Goal: Complete application form: Complete application form

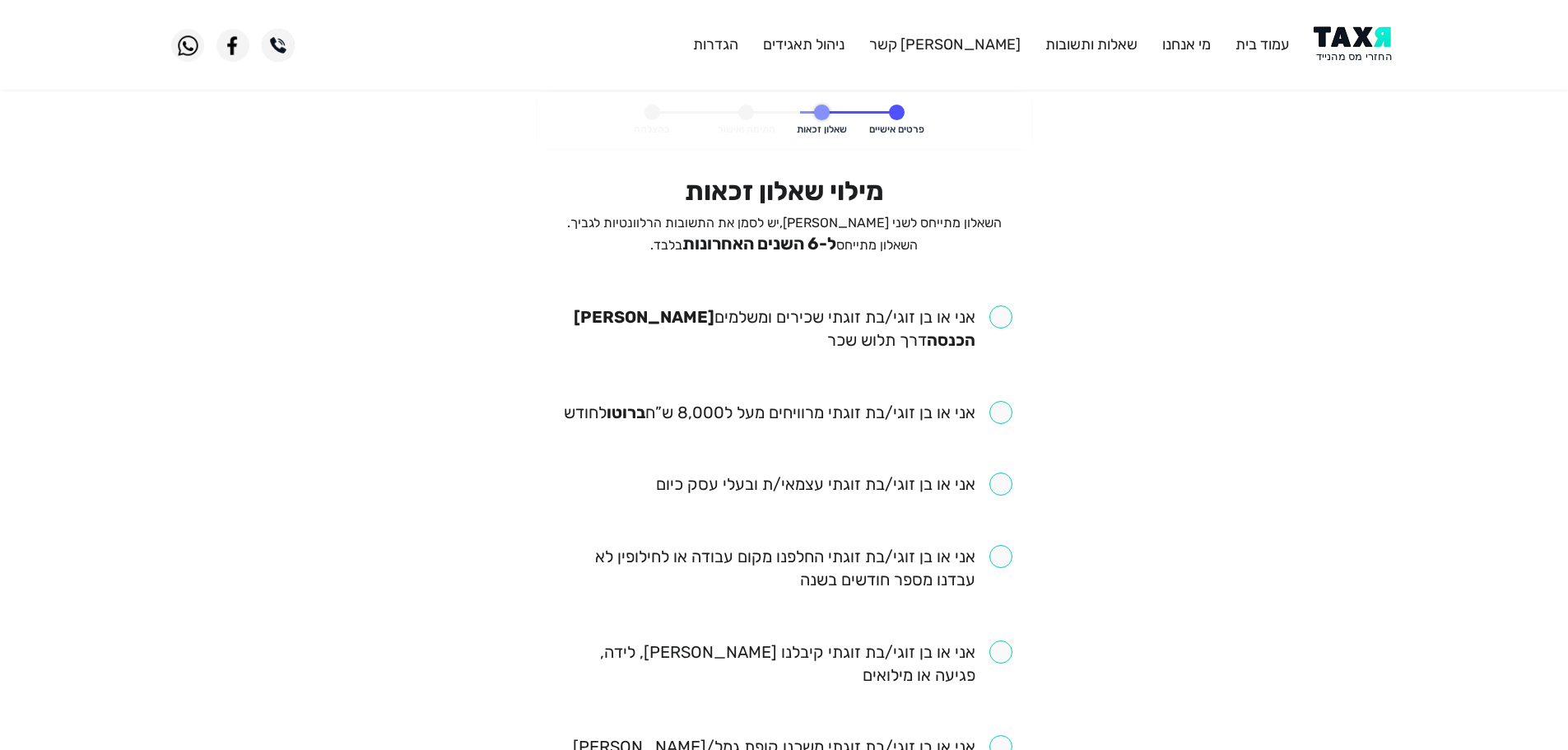
click at [1006, 319] on input "checkbox" at bounding box center [784, 328] width 456 height 46
checkbox input "true"
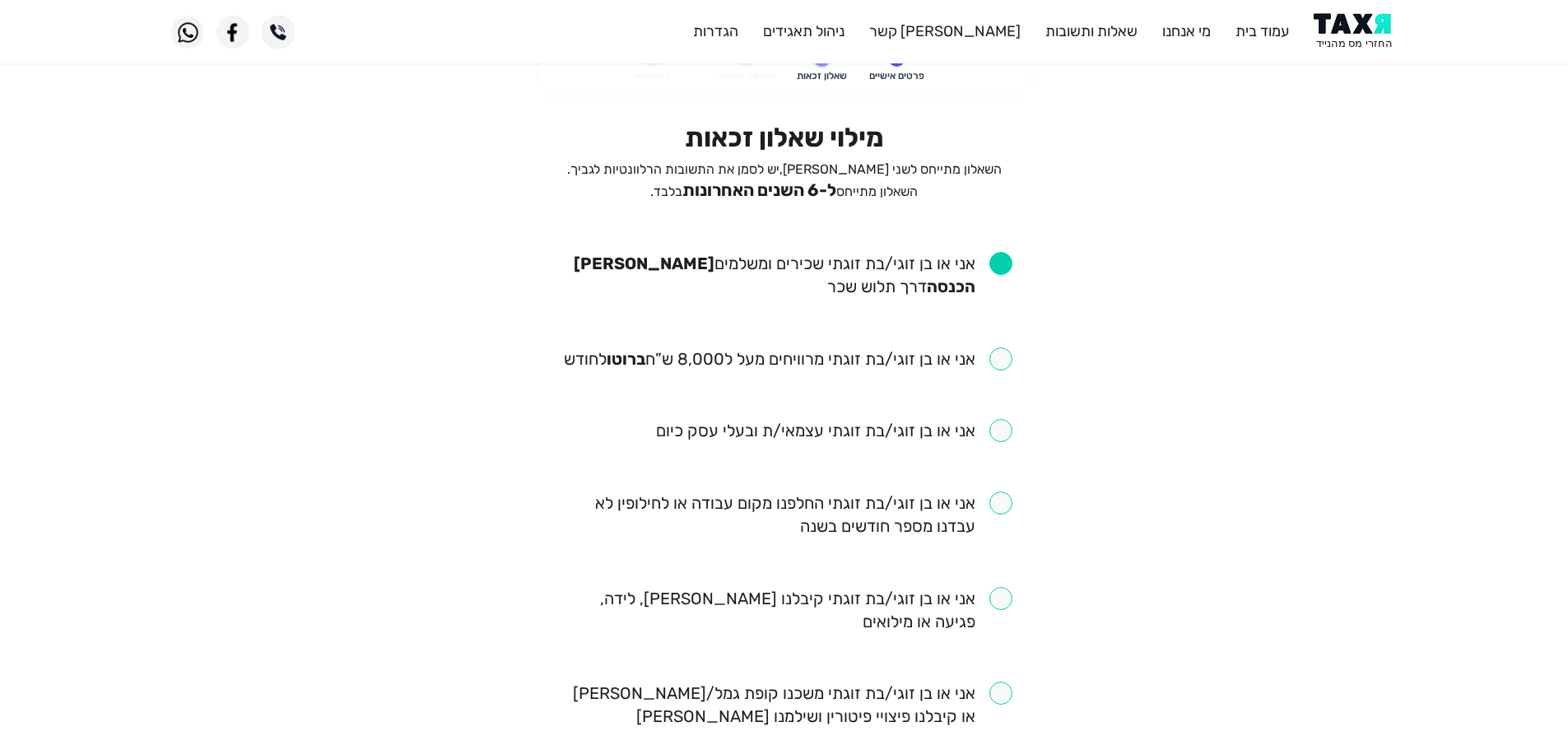
scroll to position [82, 0]
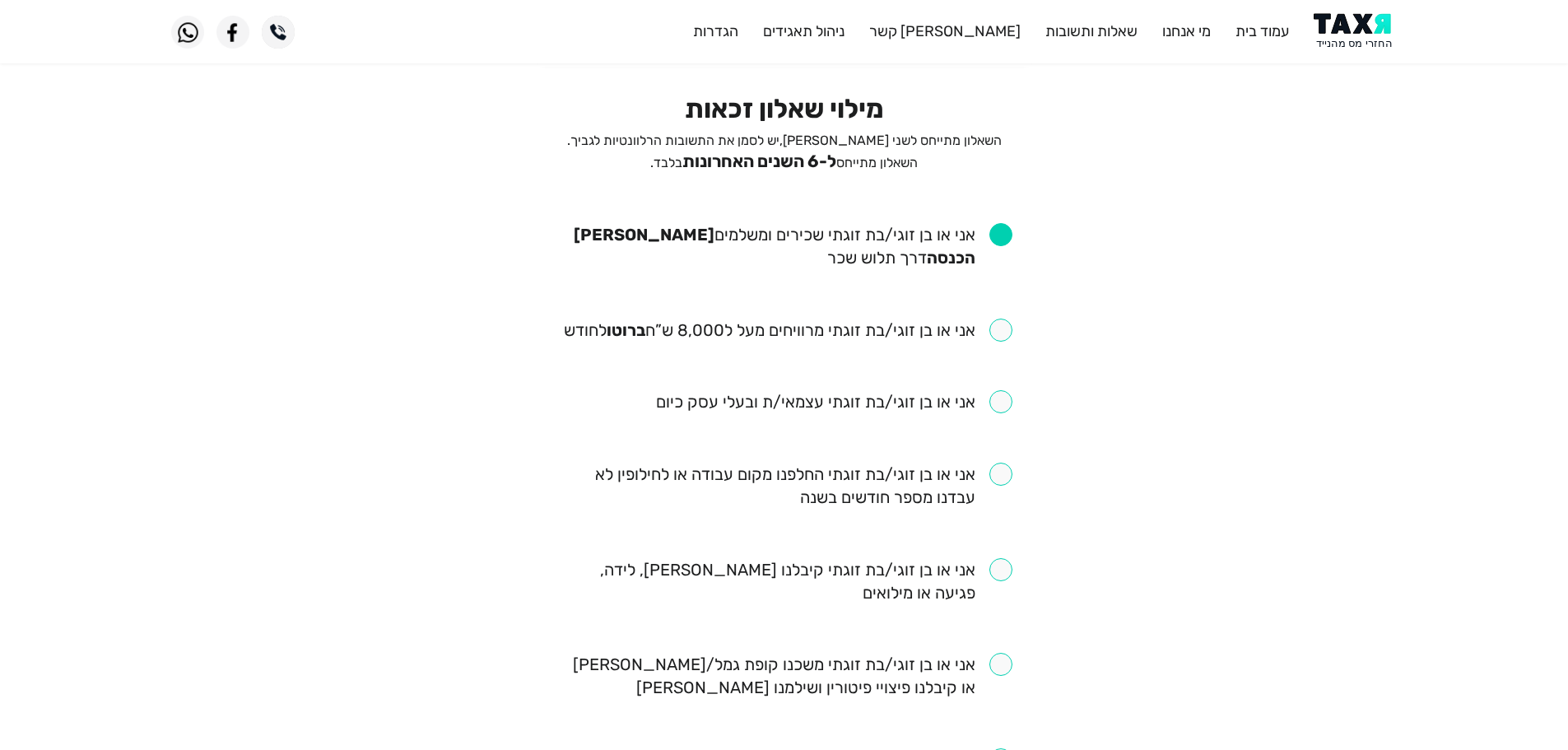
click at [997, 327] on input "checkbox" at bounding box center [788, 330] width 448 height 23
checkbox input "true"
drag, startPoint x: 1000, startPoint y: 478, endPoint x: 1003, endPoint y: 497, distance: 19.2
click at [1001, 478] on input "checkbox" at bounding box center [784, 485] width 456 height 46
checkbox input "true"
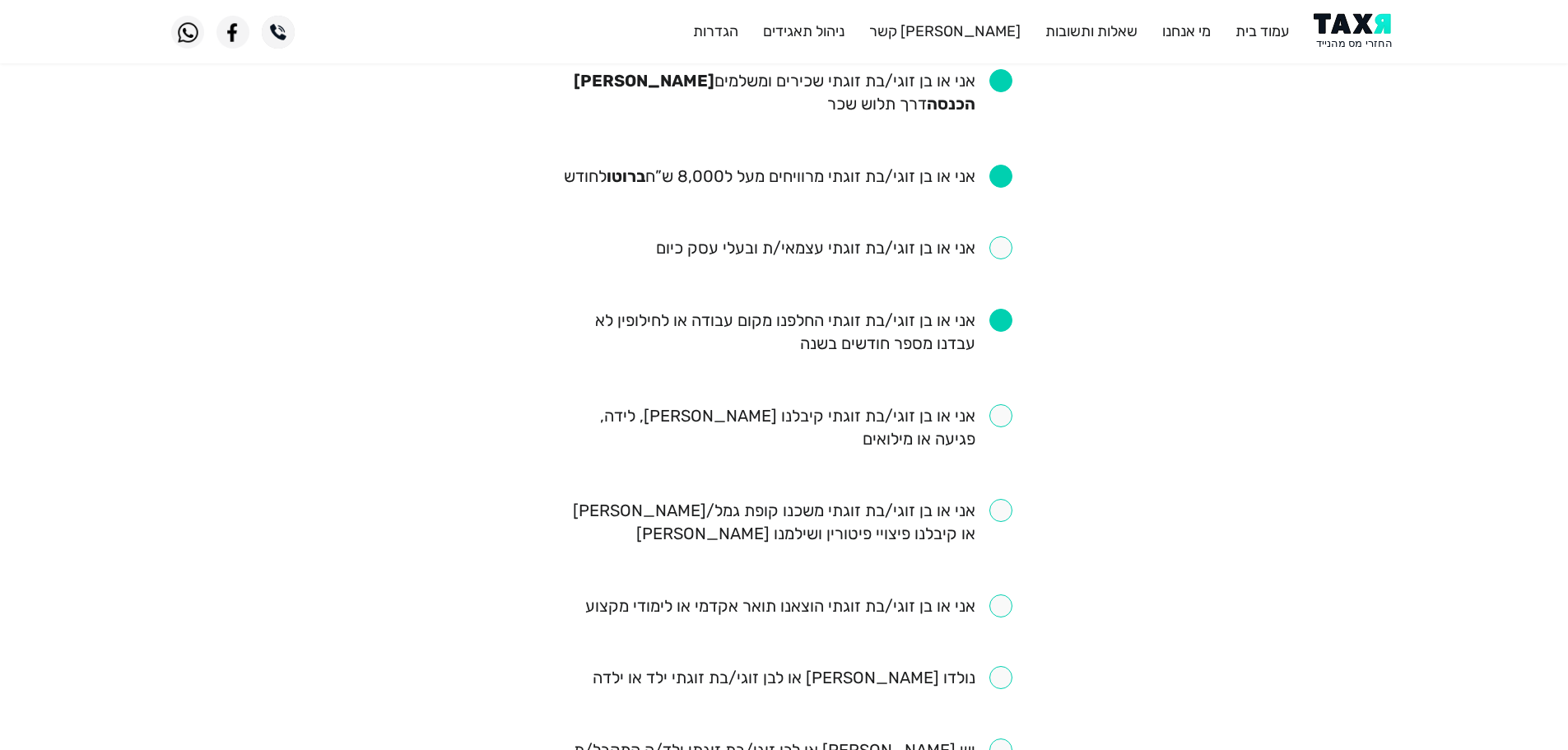
scroll to position [247, 0]
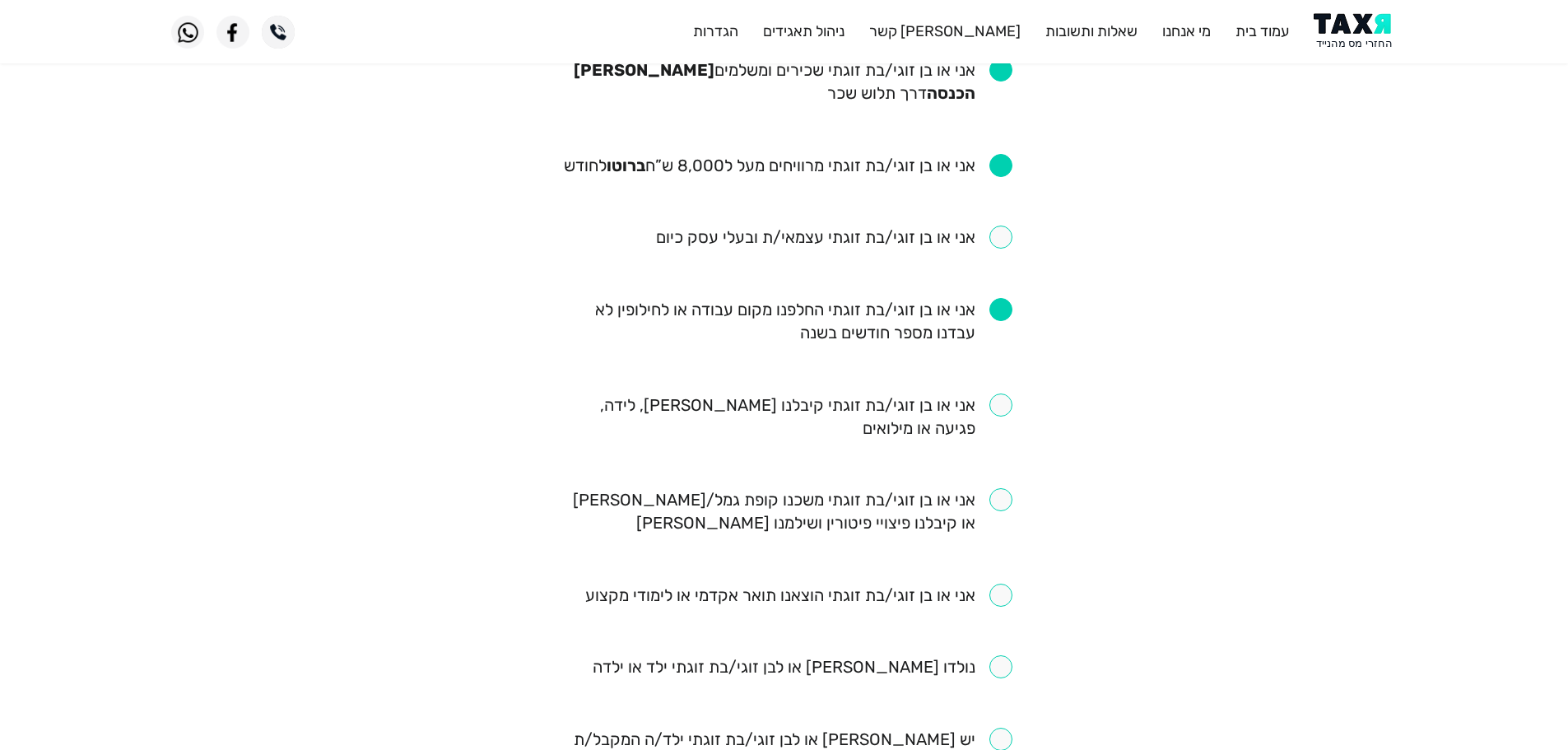
click at [1005, 669] on input "checkbox" at bounding box center [802, 666] width 420 height 23
checkbox input "true"
click at [1003, 396] on input "checkbox" at bounding box center [784, 416] width 456 height 46
checkbox input "true"
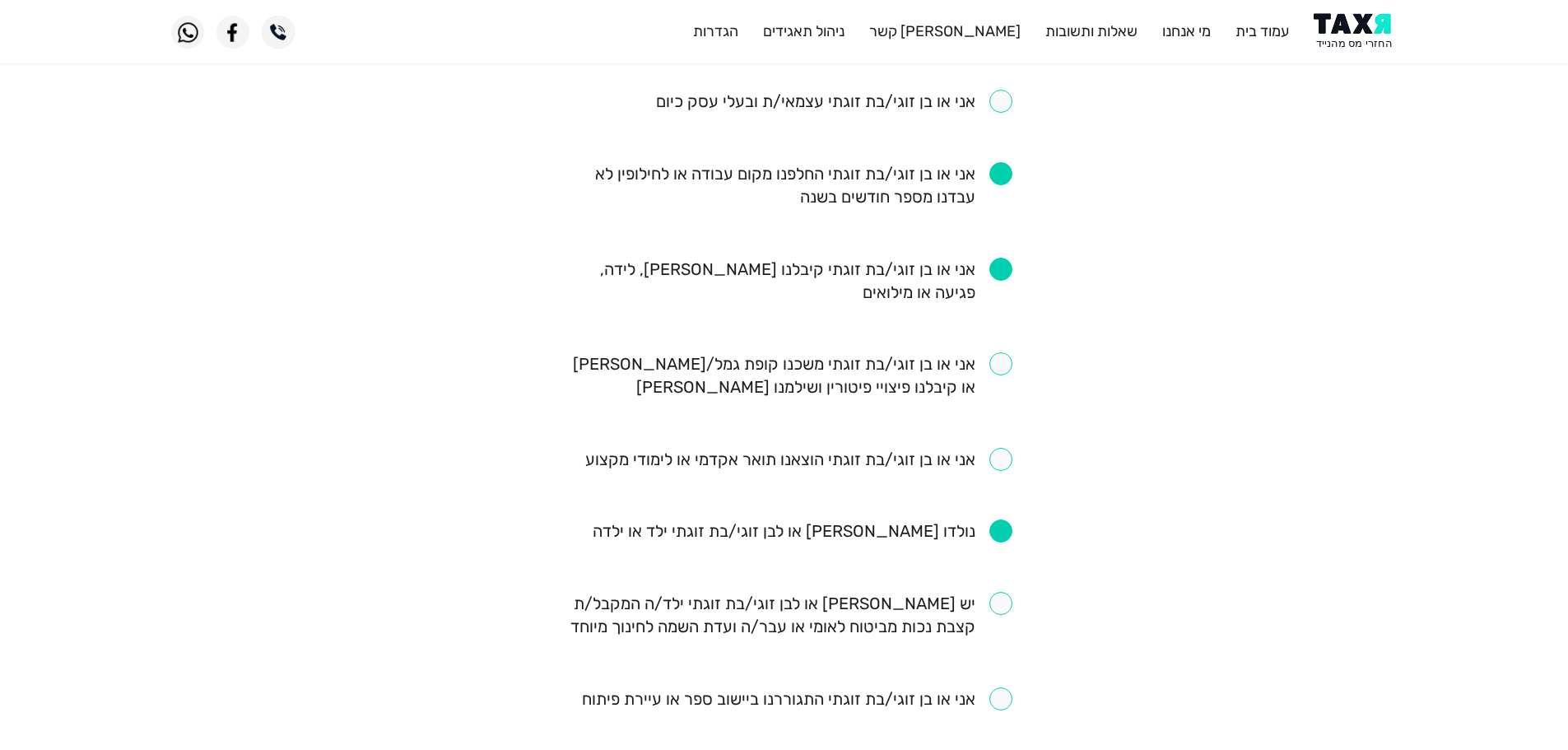
scroll to position [412, 0]
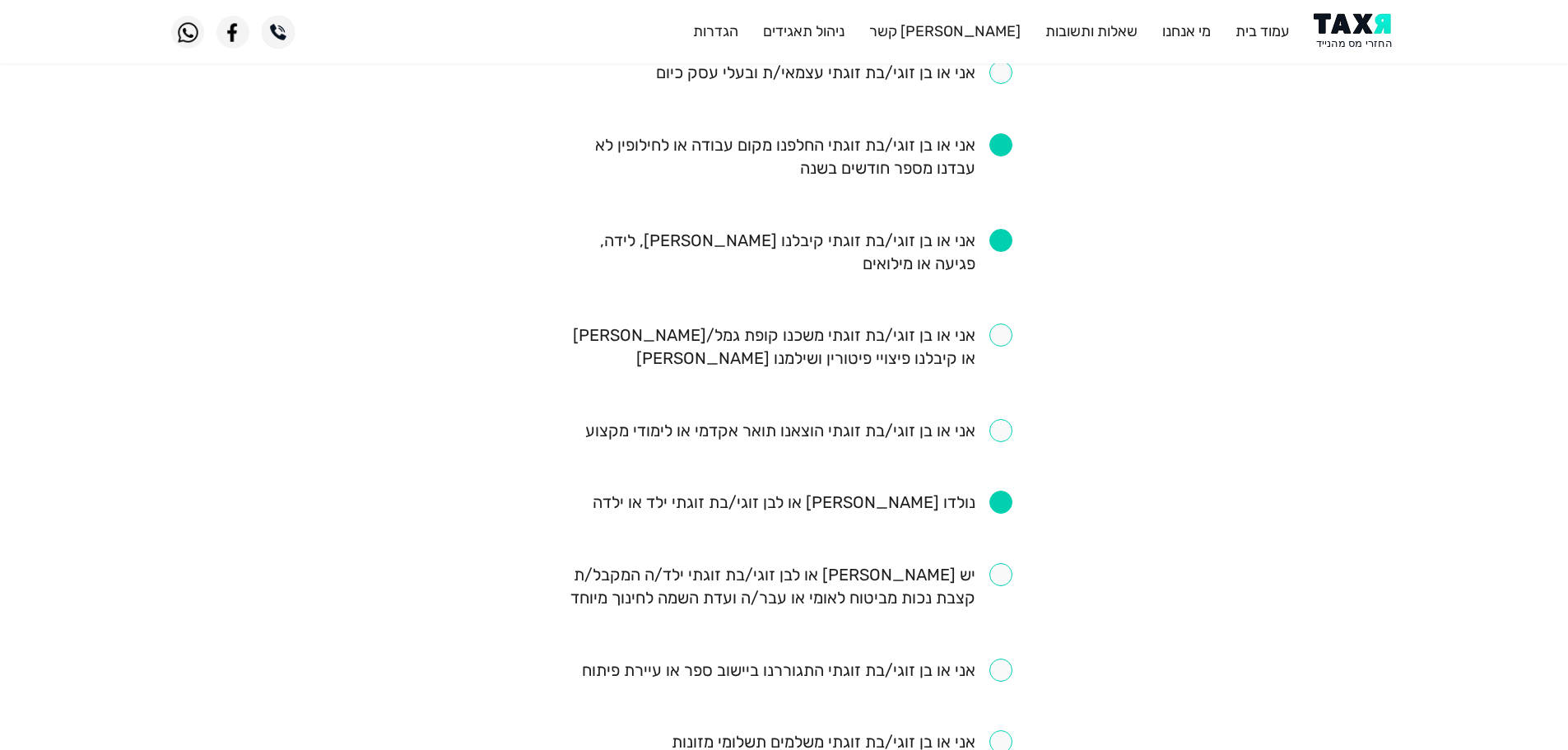
click at [989, 333] on input "checkbox" at bounding box center [784, 346] width 456 height 46
click at [998, 337] on input "checkbox" at bounding box center [784, 346] width 456 height 46
checkbox input "false"
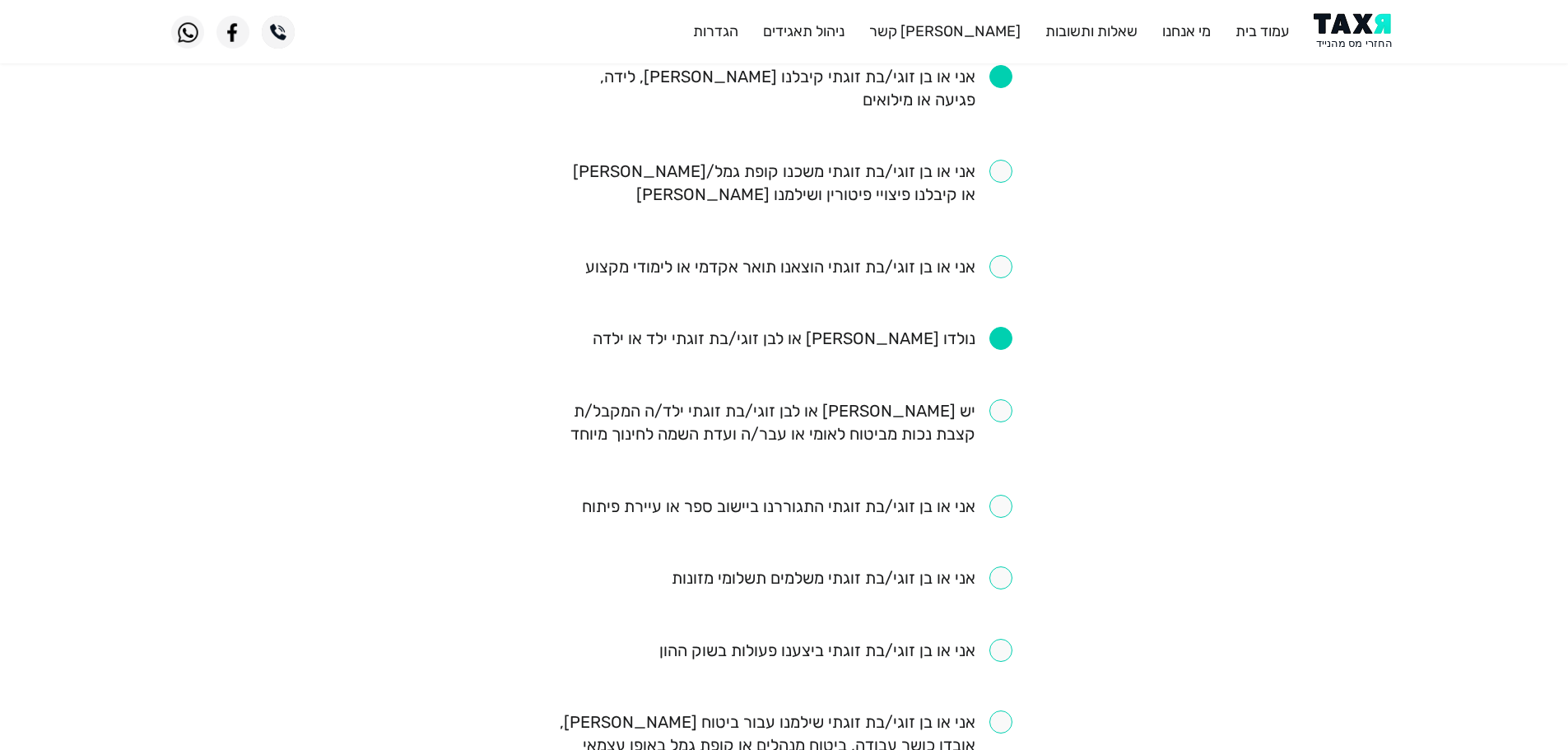
scroll to position [576, 0]
click at [1003, 261] on input "checkbox" at bounding box center [799, 266] width 427 height 23
checkbox input "true"
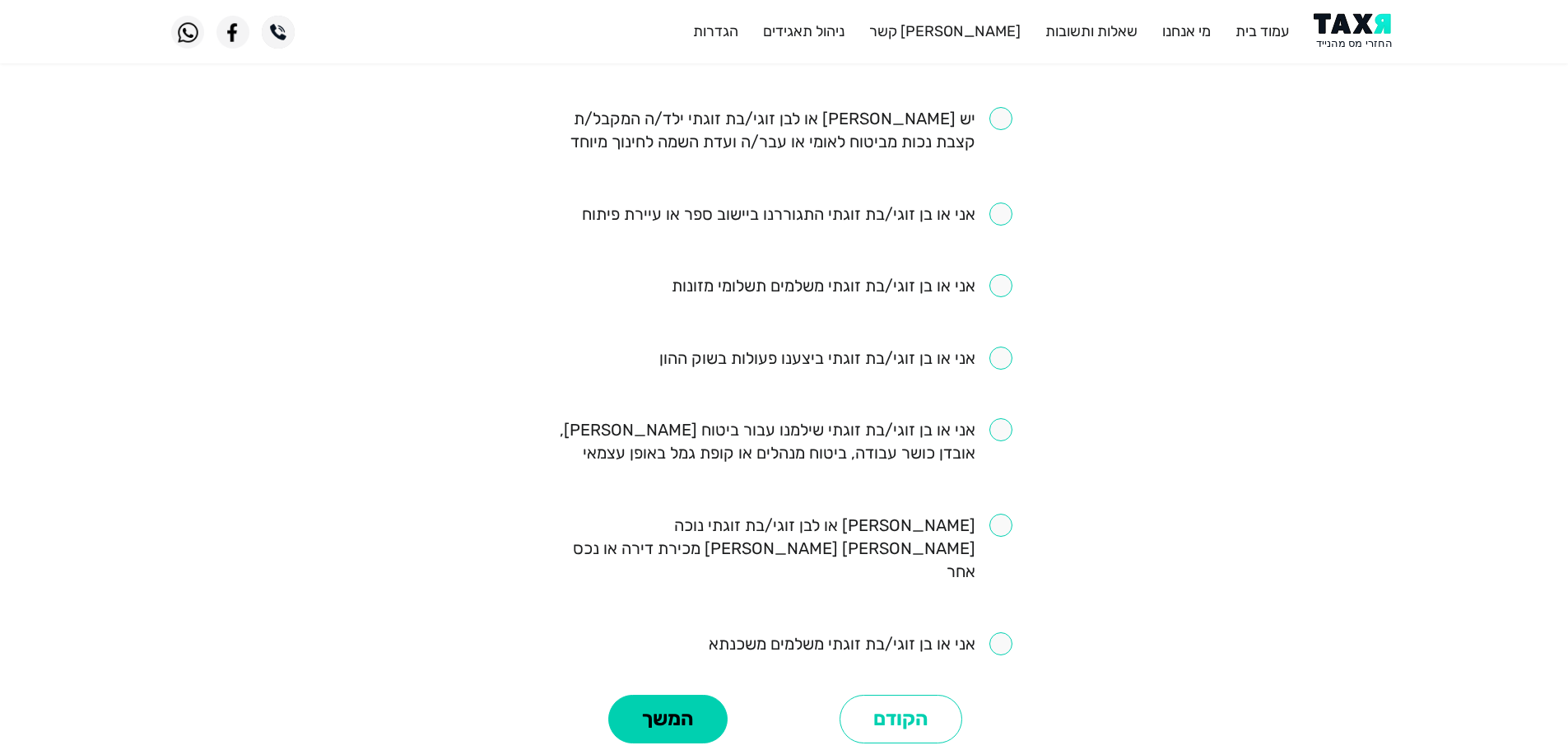
scroll to position [905, 0]
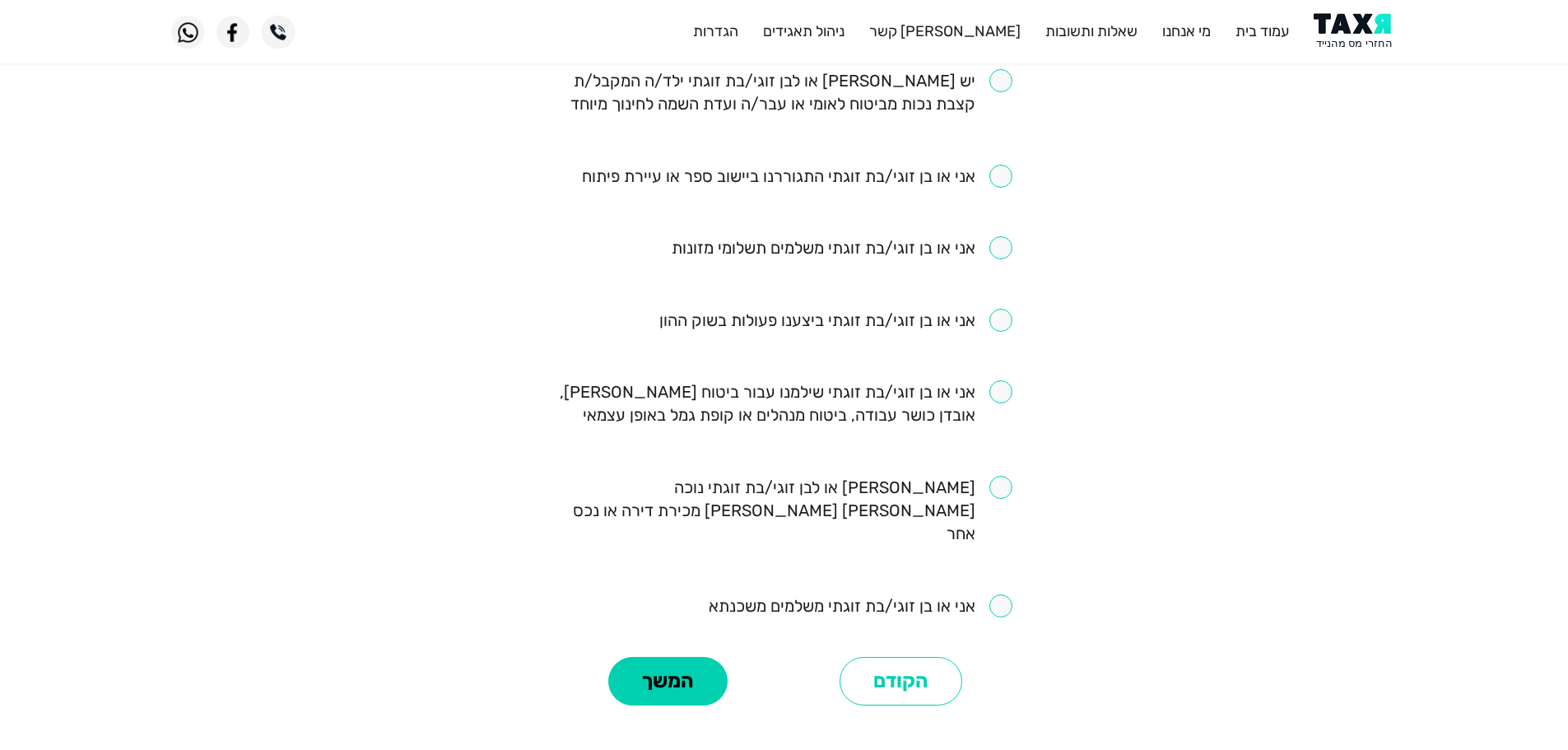
click at [1001, 594] on input "checkbox" at bounding box center [860, 606] width 304 height 23
checkbox input "true"
click at [1007, 401] on input "checkbox" at bounding box center [784, 402] width 456 height 46
checkbox input "true"
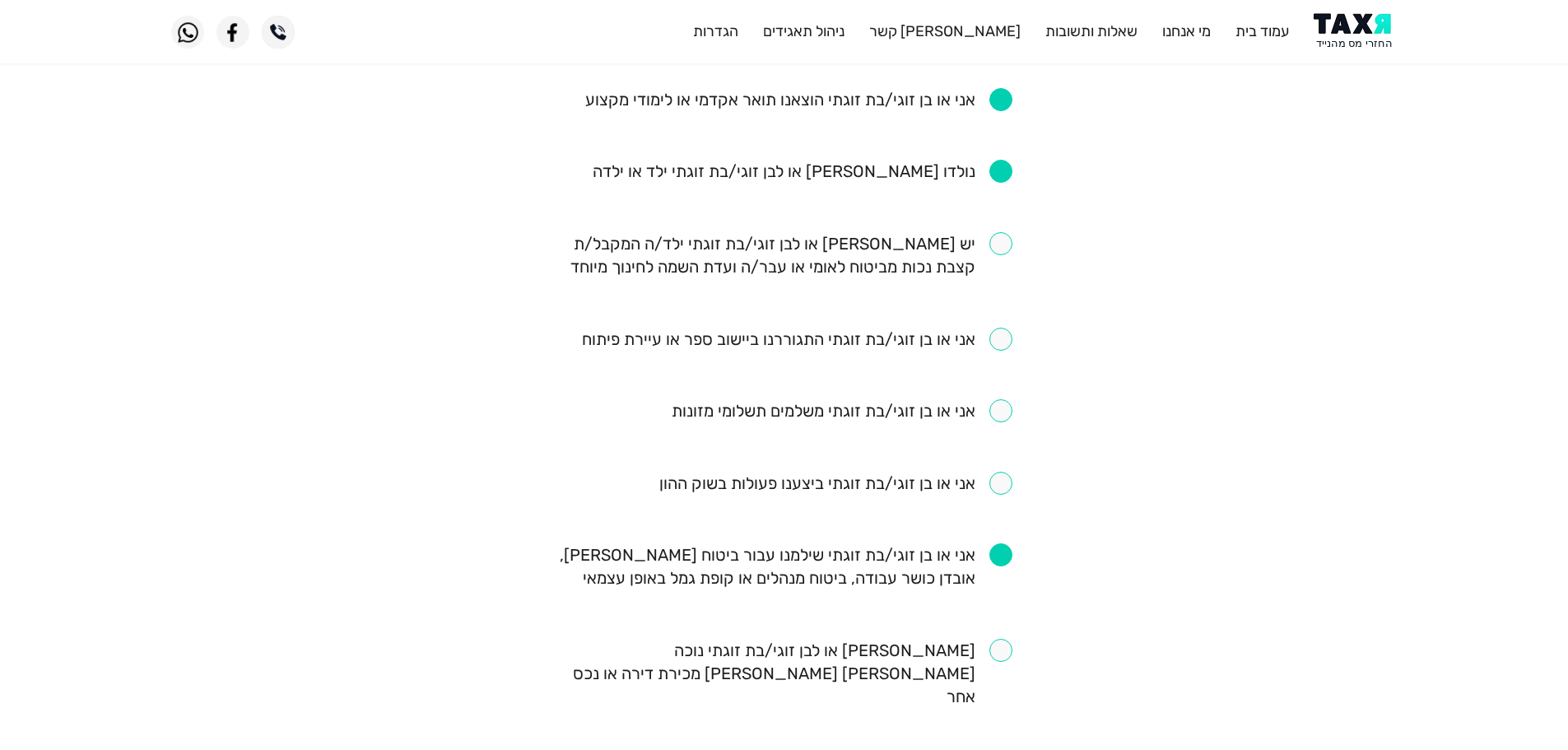
scroll to position [740, 0]
click at [1000, 343] on input "checkbox" at bounding box center [796, 340] width 430 height 23
click at [1002, 329] on input "checkbox" at bounding box center [796, 340] width 430 height 23
checkbox input "false"
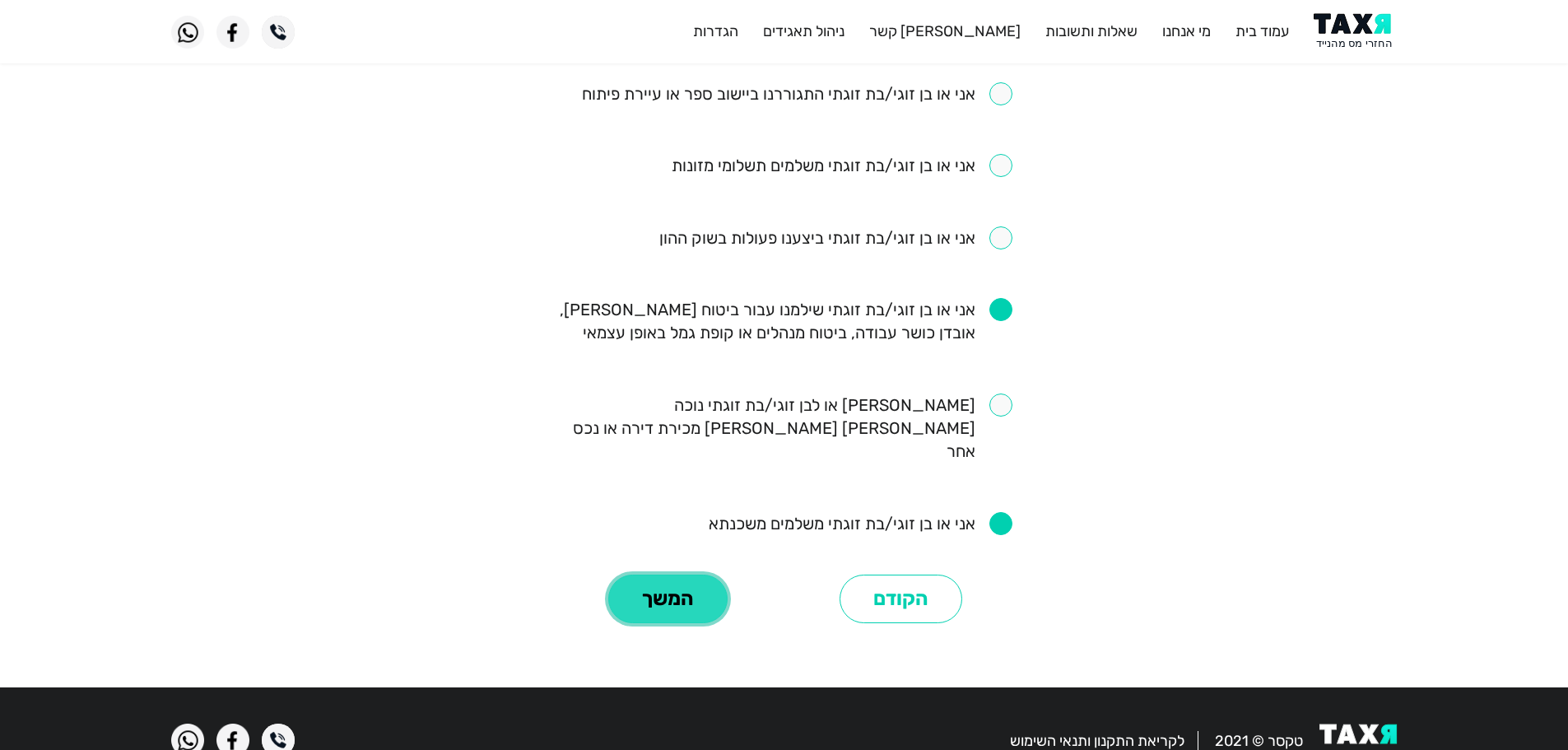
click at [677, 599] on button "המשך" at bounding box center [668, 599] width 119 height 49
